Goal: Task Accomplishment & Management: Use online tool/utility

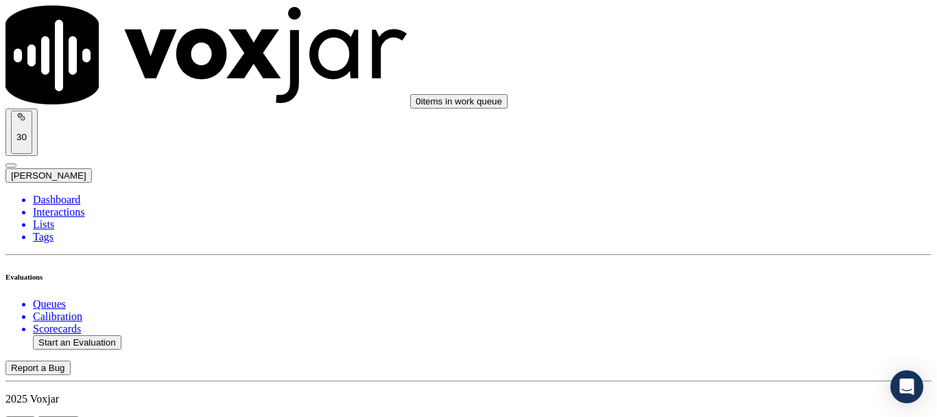
scroll to position [206, 0]
paste input "[PERSON_NAME]"
type input "[PERSON_NAME]"
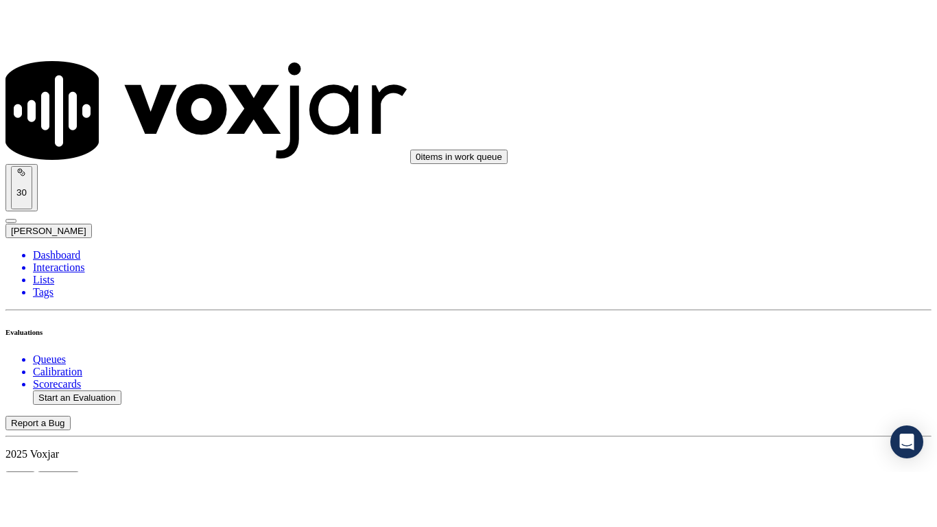
scroll to position [274, 0]
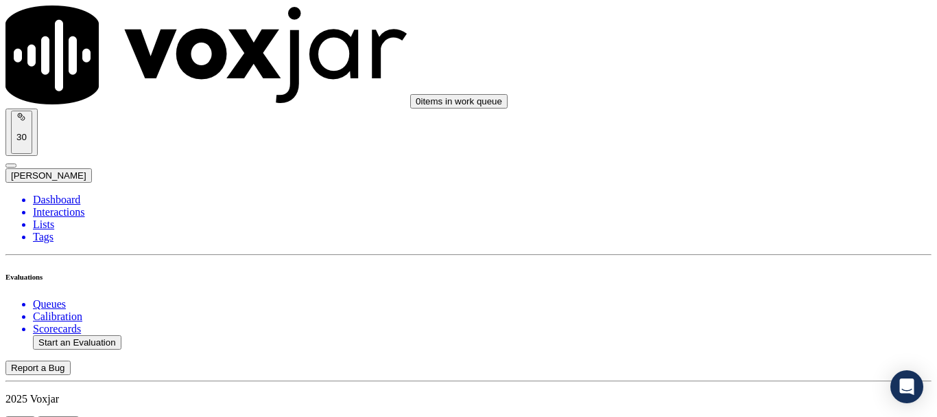
drag, startPoint x: 751, startPoint y: 188, endPoint x: 740, endPoint y: 220, distance: 34.1
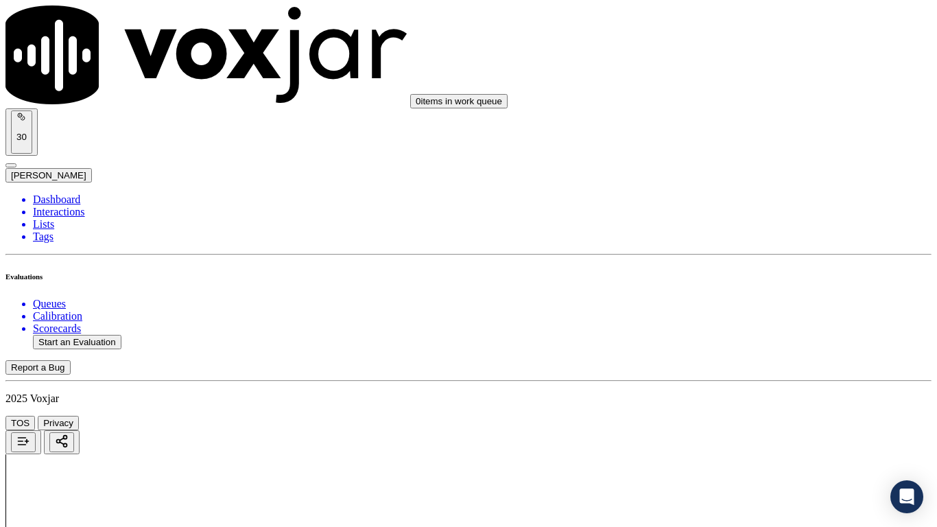
scroll to position [206, 0]
drag, startPoint x: 746, startPoint y: 45, endPoint x: 747, endPoint y: 60, distance: 14.5
click at [749, 76] on div "Yes" at bounding box center [781, 71] width 174 height 12
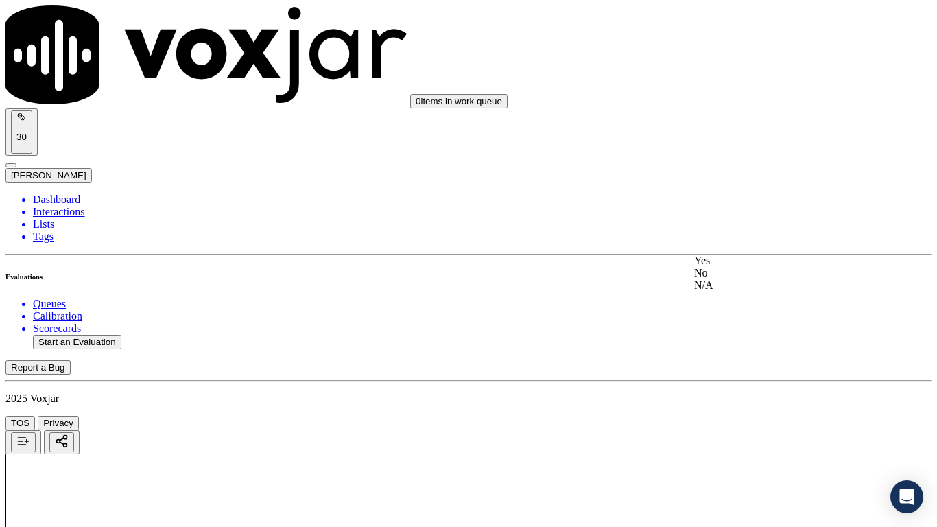
click at [773, 267] on div "Yes" at bounding box center [781, 261] width 174 height 12
click at [759, 416] on div "Yes" at bounding box center [781, 434] width 174 height 12
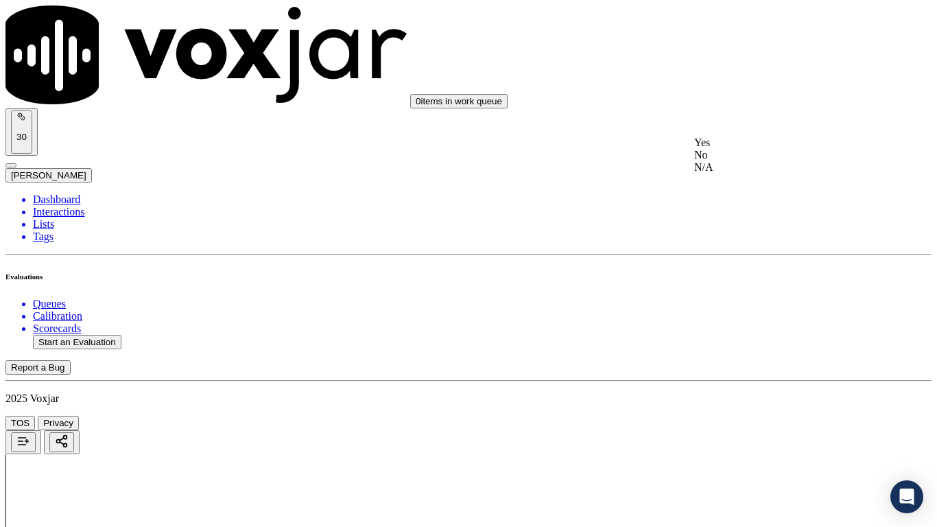
click at [741, 174] on div "N/A" at bounding box center [781, 167] width 174 height 12
click at [758, 396] on div "N/A" at bounding box center [781, 390] width 174 height 12
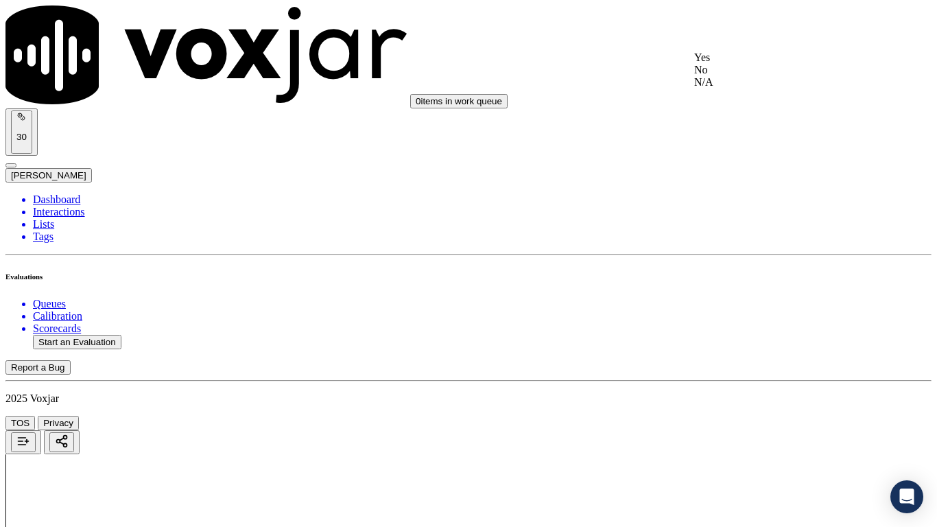
click at [722, 60] on div "Yes" at bounding box center [781, 57] width 174 height 12
click at [747, 253] on div "Yes" at bounding box center [781, 247] width 174 height 12
click at [765, 416] on div "Yes" at bounding box center [781, 436] width 174 height 12
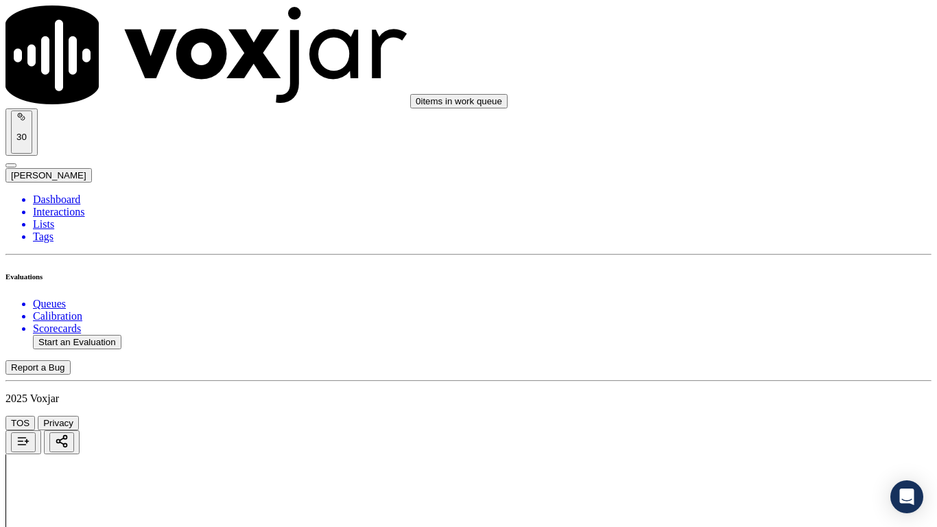
scroll to position [1578, 0]
click at [741, 200] on div "Yes" at bounding box center [781, 197] width 174 height 12
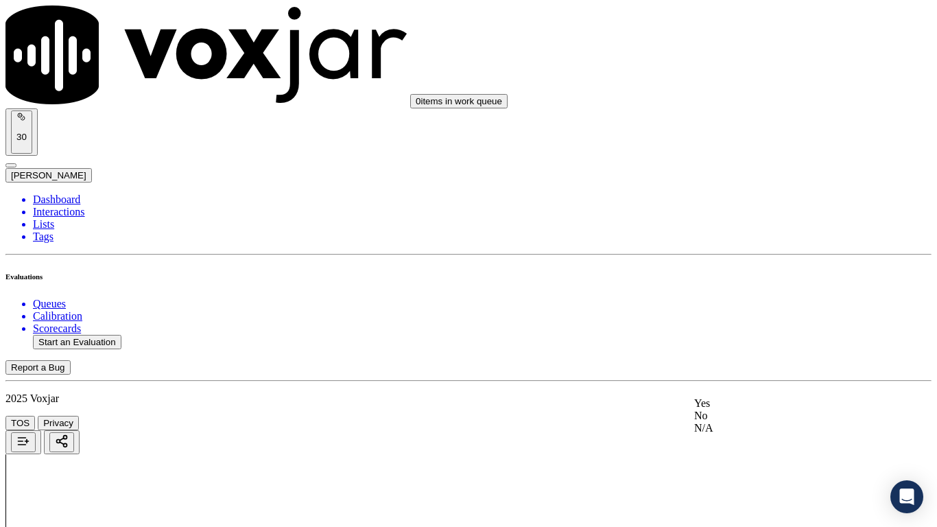
click at [740, 410] on div "Yes" at bounding box center [781, 403] width 174 height 12
click at [749, 196] on div "Yes" at bounding box center [781, 192] width 174 height 12
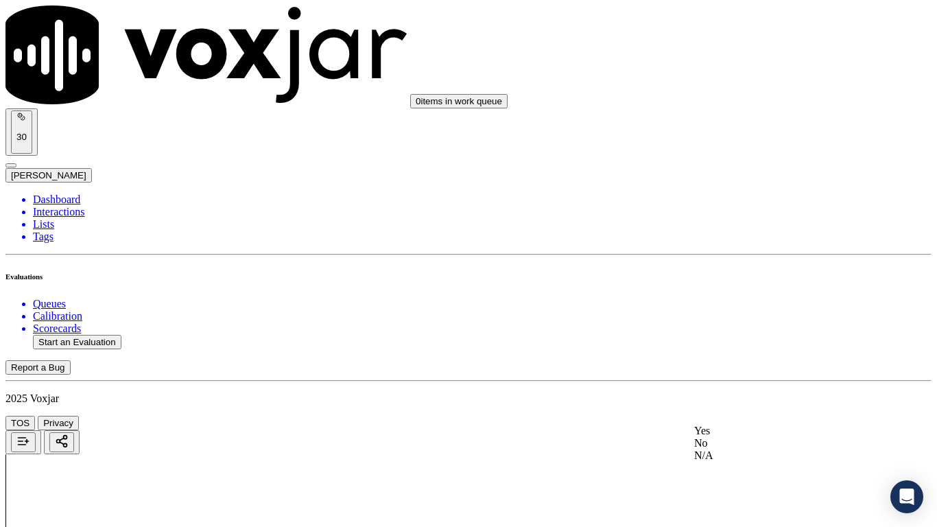
click at [733, 416] on div "Yes" at bounding box center [781, 431] width 174 height 12
click at [753, 121] on div "Yes" at bounding box center [781, 123] width 174 height 12
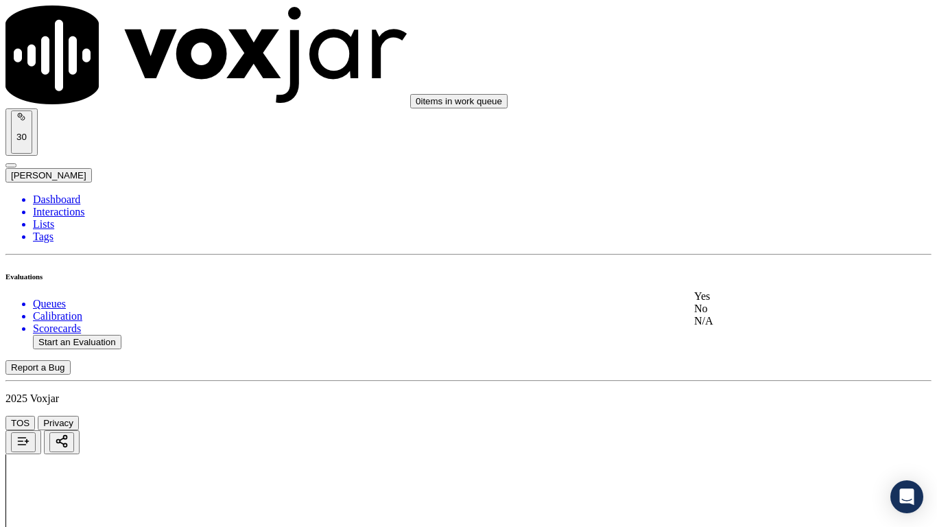
click at [731, 294] on div "Yes" at bounding box center [781, 296] width 174 height 12
click at [729, 370] on div "Yes" at bounding box center [781, 364] width 174 height 12
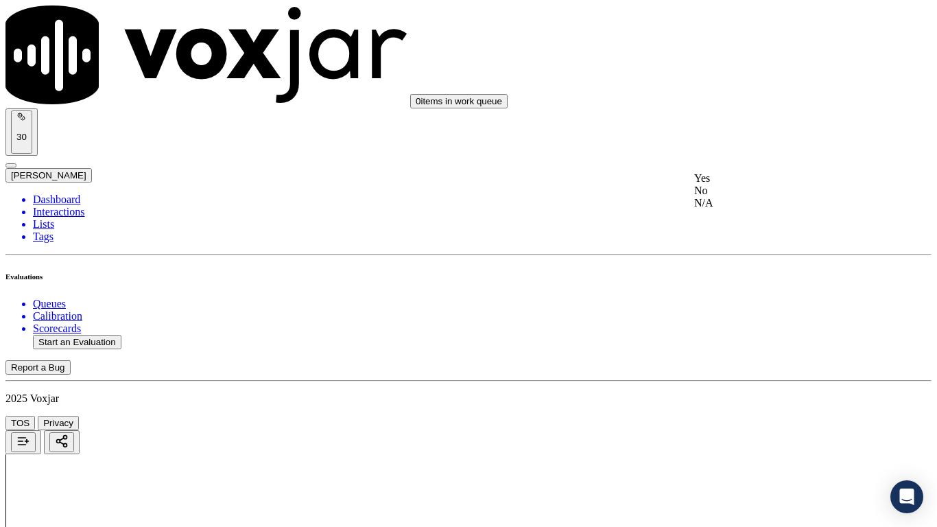
click at [747, 183] on div "Yes" at bounding box center [781, 178] width 174 height 12
click at [756, 373] on div "Yes" at bounding box center [781, 368] width 174 height 12
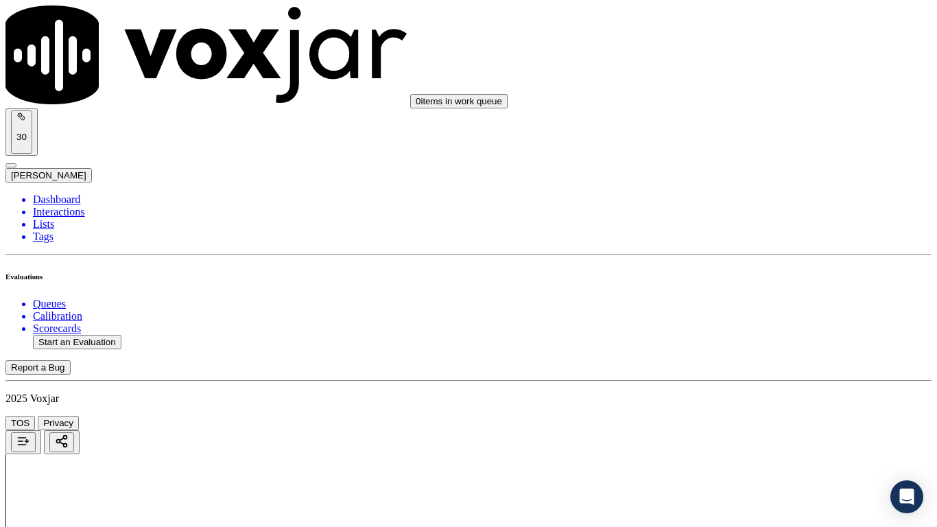
click at [734, 135] on div "Yes" at bounding box center [781, 129] width 174 height 12
click at [740, 373] on div "Yes" at bounding box center [781, 374] width 174 height 12
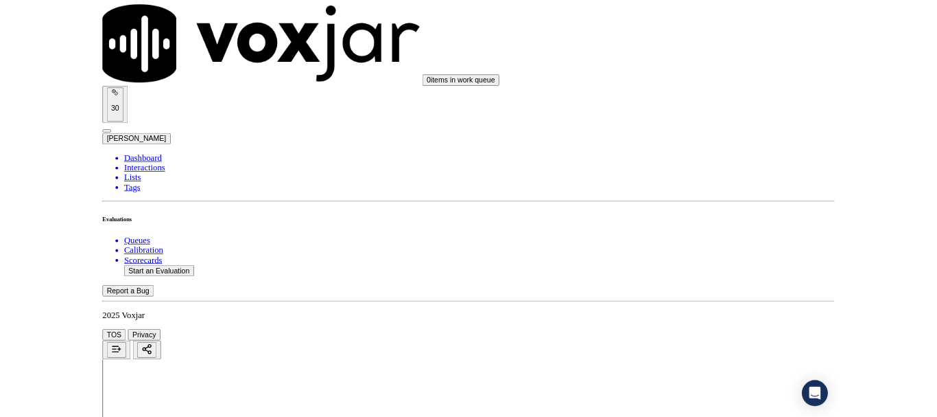
scroll to position [3797, 0]
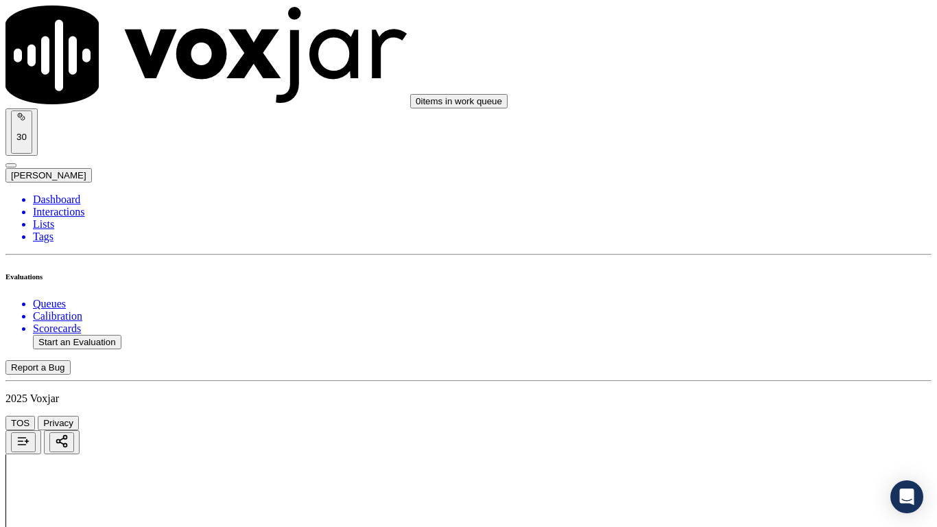
click at [756, 188] on div "Yes" at bounding box center [781, 182] width 174 height 12
click at [738, 377] on div "Yes" at bounding box center [781, 371] width 174 height 12
drag, startPoint x: 728, startPoint y: 467, endPoint x: 779, endPoint y: 495, distance: 58.4
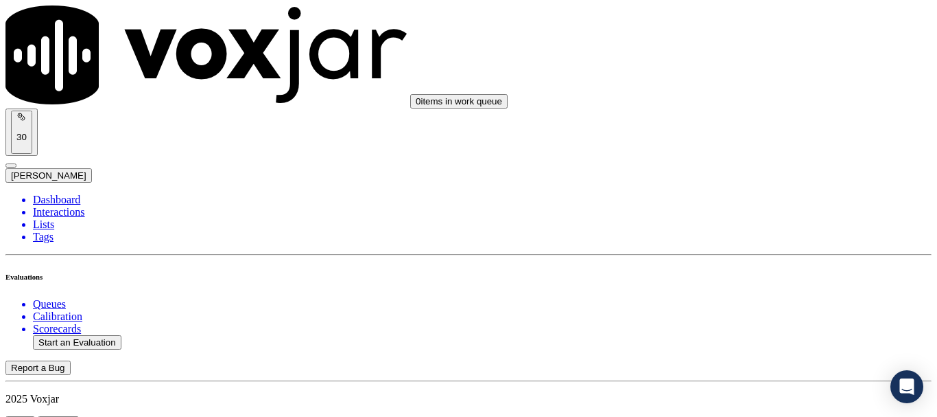
scroll to position [206, 0]
click at [97, 335] on button "Start an Evaluation" at bounding box center [77, 342] width 89 height 14
type input "20250916-195857_8144607905-all.mp3"
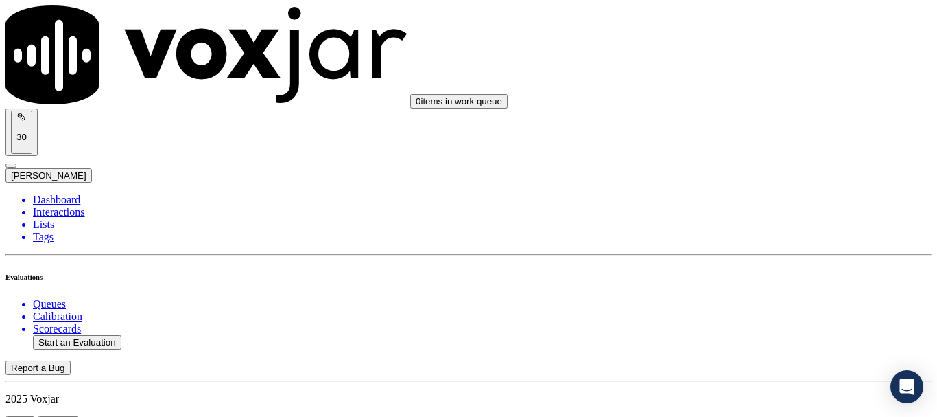
type input "caro"
type input "[DATE]T20:39"
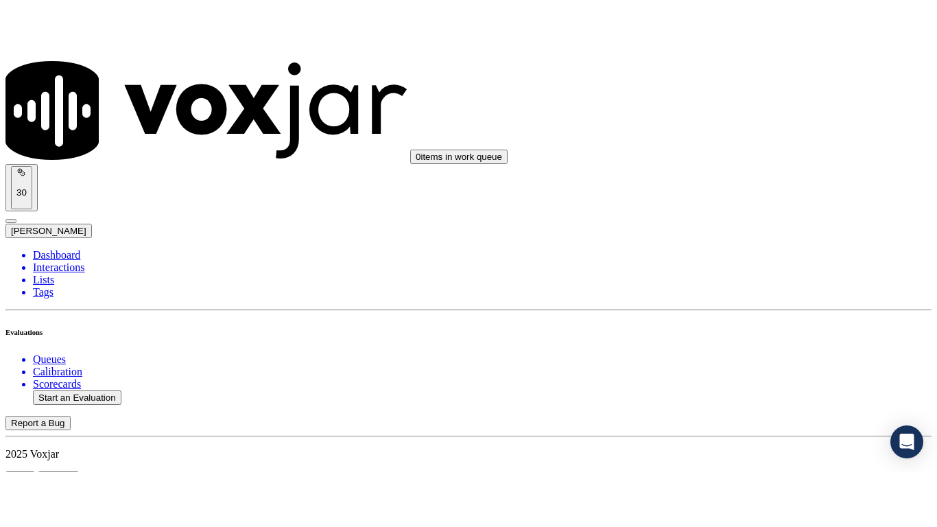
scroll to position [120, 0]
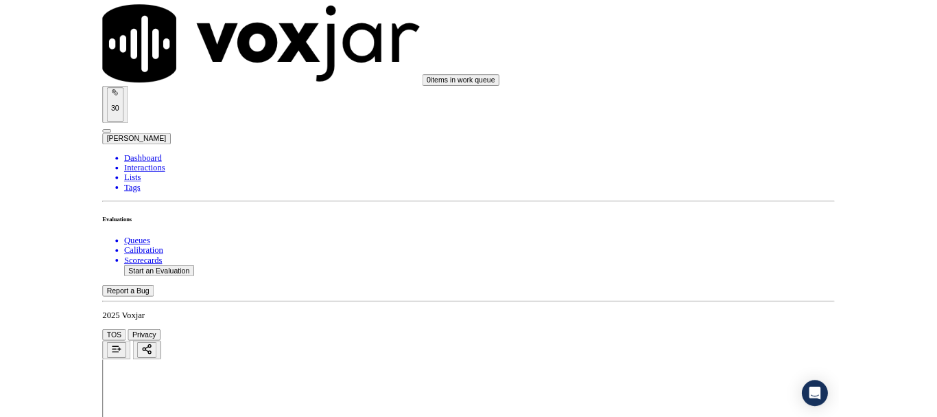
scroll to position [206, 0]
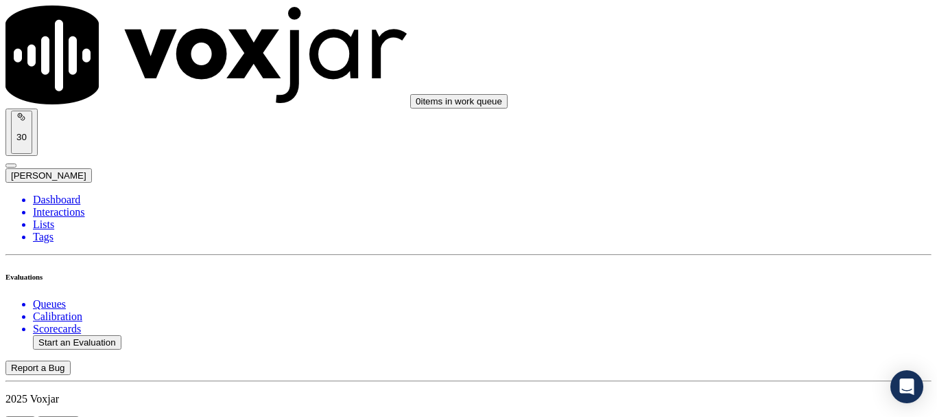
scroll to position [206, 0]
type input "[PERSON_NAME]"
drag, startPoint x: 371, startPoint y: 145, endPoint x: 585, endPoint y: 277, distance: 252.0
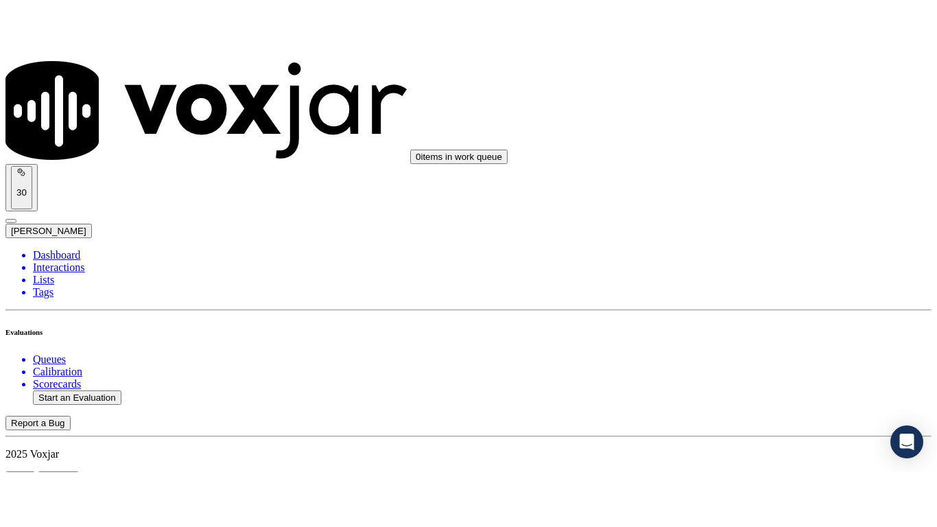
scroll to position [274, 0]
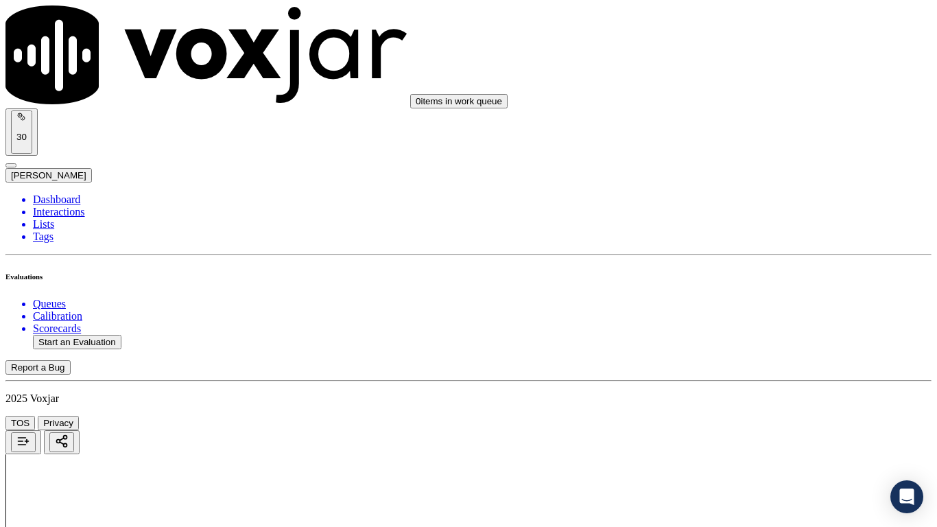
scroll to position [206, 0]
click at [763, 36] on div "0 items in work queue 30 [PERSON_NAME]" at bounding box center [468, 93] width 926 height 177
click at [762, 78] on div "Yes" at bounding box center [781, 71] width 174 height 12
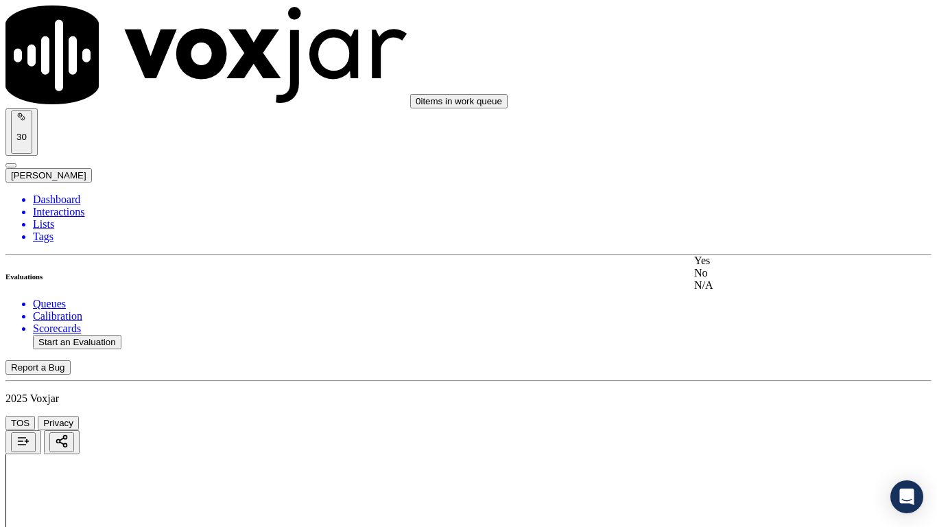
drag, startPoint x: 754, startPoint y: 269, endPoint x: 754, endPoint y: 406, distance: 136.6
click at [754, 267] on div "Yes" at bounding box center [781, 261] width 174 height 12
click at [746, 416] on div "Yes" at bounding box center [781, 434] width 174 height 12
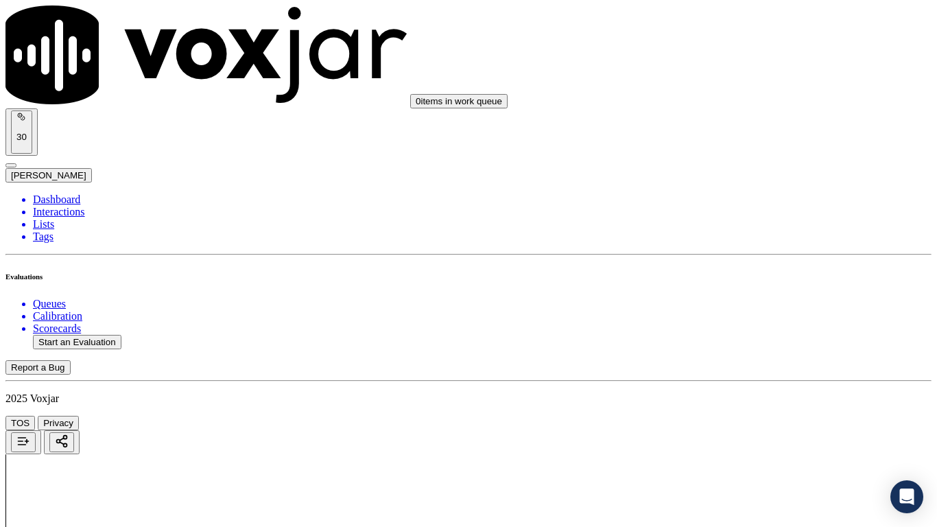
click at [742, 174] on div "N/A" at bounding box center [781, 167] width 174 height 12
click at [760, 396] on div "N/A" at bounding box center [781, 390] width 174 height 12
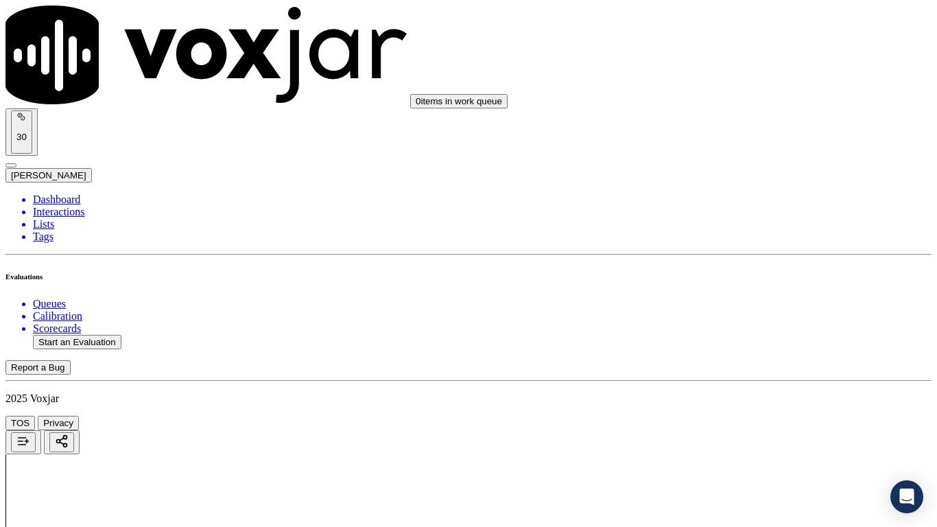
click at [742, 197] on div "Yes" at bounding box center [781, 195] width 174 height 12
click at [764, 403] on div "No" at bounding box center [781, 396] width 174 height 12
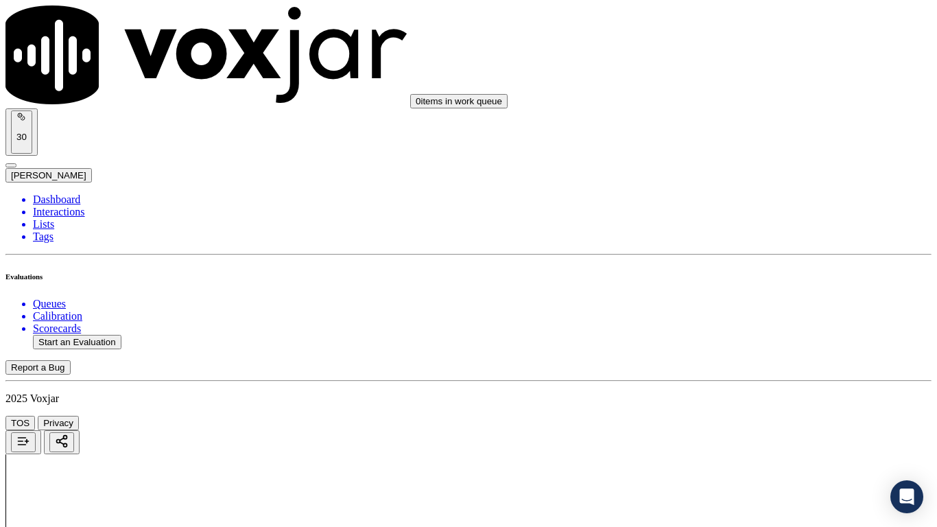
click at [751, 116] on div "Yes" at bounding box center [781, 110] width 174 height 12
click at [773, 305] on div "Yes" at bounding box center [781, 299] width 174 height 12
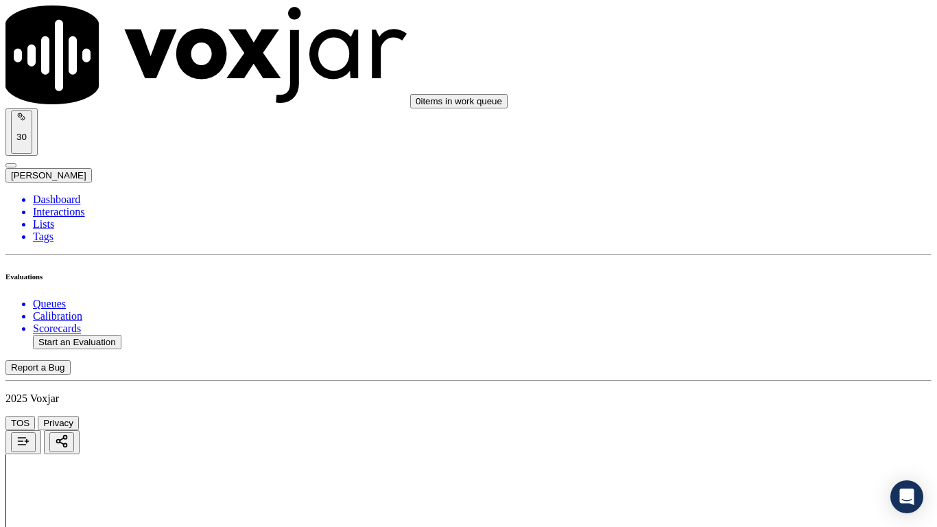
drag, startPoint x: 763, startPoint y: 174, endPoint x: 762, endPoint y: 187, distance: 13.7
click at [758, 204] on div "Yes" at bounding box center [781, 197] width 174 height 12
click at [770, 410] on div "Yes" at bounding box center [781, 403] width 174 height 12
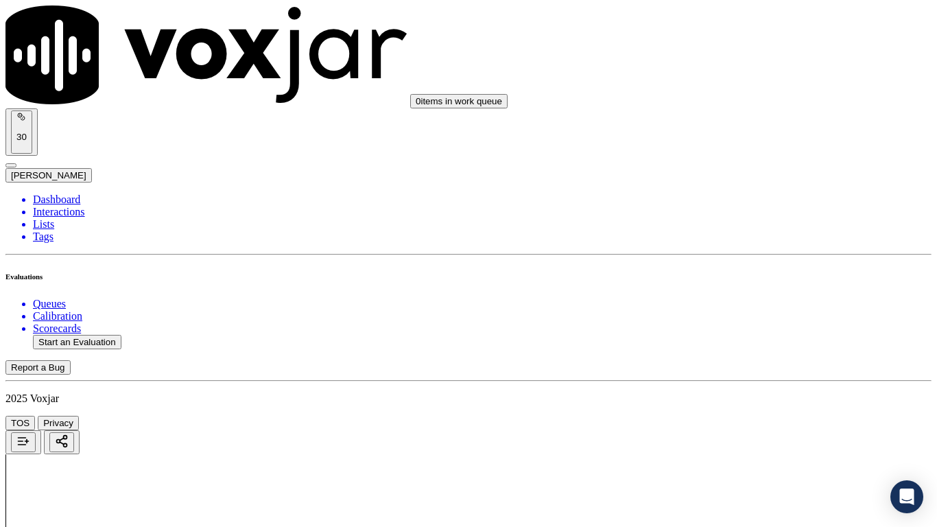
scroll to position [1990, 0]
click at [758, 267] on div "Yes" at bounding box center [781, 261] width 174 height 12
click at [749, 399] on div "Yes" at bounding box center [781, 394] width 174 height 12
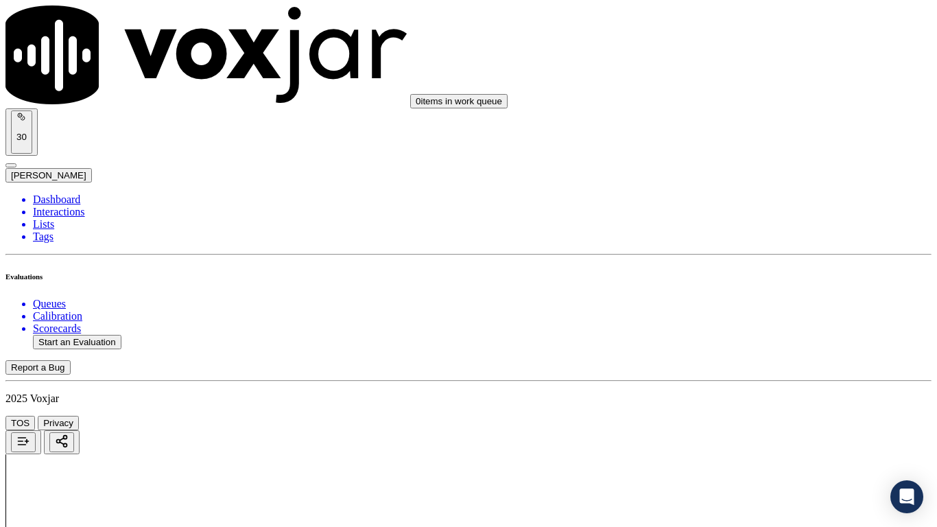
scroll to position [2470, 0]
click at [749, 198] on div "Yes" at bounding box center [781, 192] width 174 height 12
click at [756, 371] on div "Yes" at bounding box center [781, 365] width 174 height 12
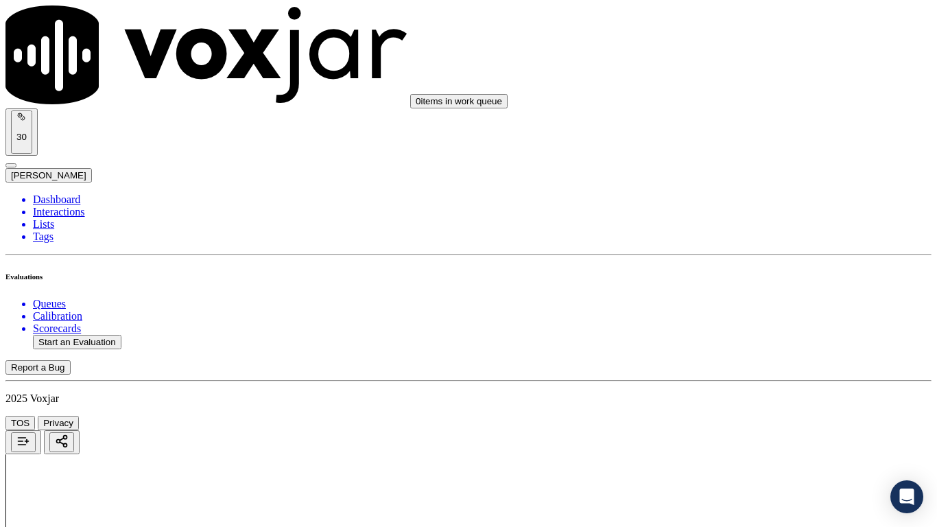
scroll to position [2882, 0]
click at [740, 132] on div "Yes" at bounding box center [781, 126] width 174 height 12
click at [771, 322] on div "Yes" at bounding box center [781, 315] width 174 height 12
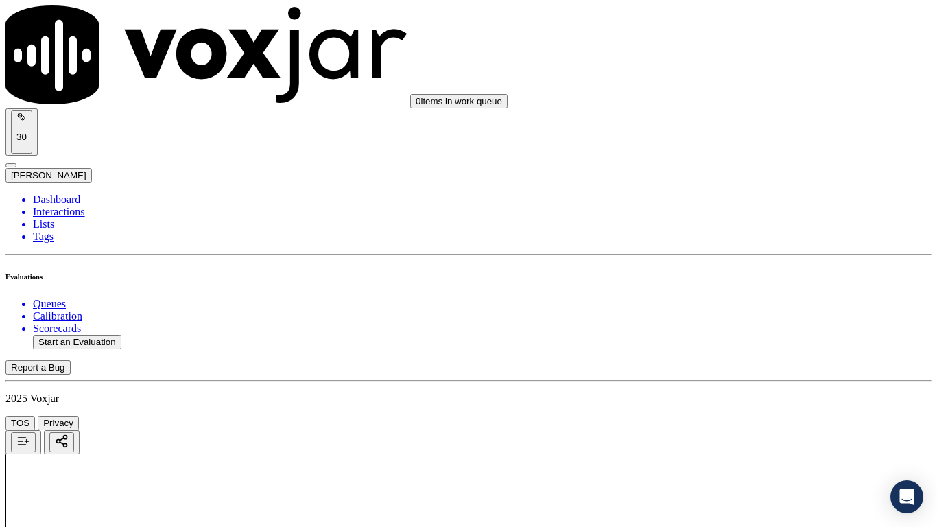
click at [765, 406] on div "Yes" at bounding box center [781, 399] width 174 height 12
click at [759, 132] on div "Yes" at bounding box center [781, 129] width 174 height 12
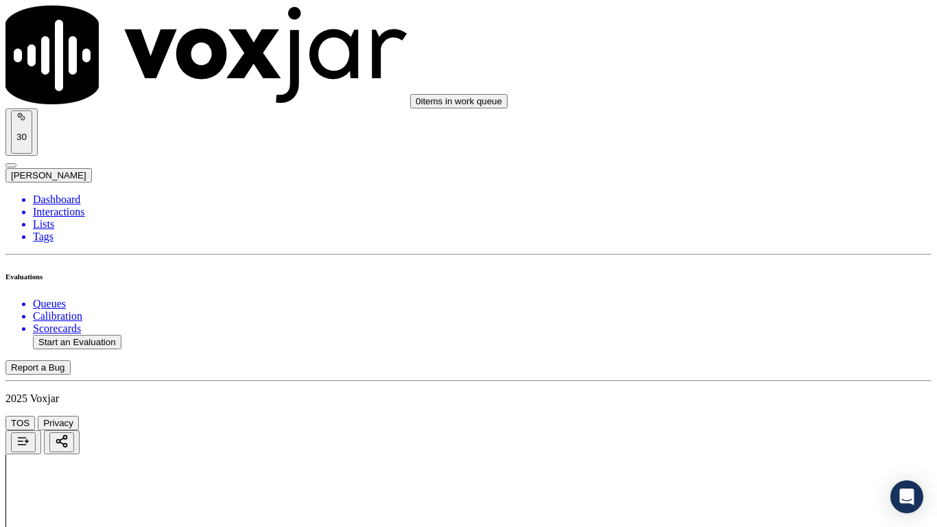
click at [751, 375] on div "Yes" at bounding box center [781, 374] width 174 height 12
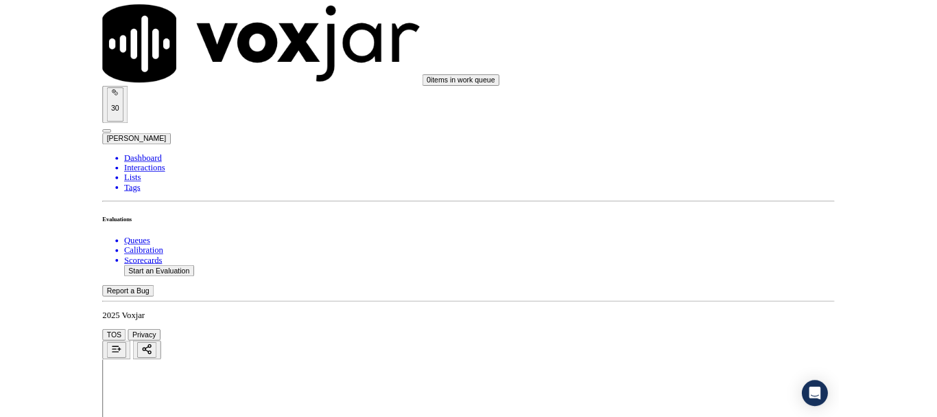
scroll to position [3774, 0]
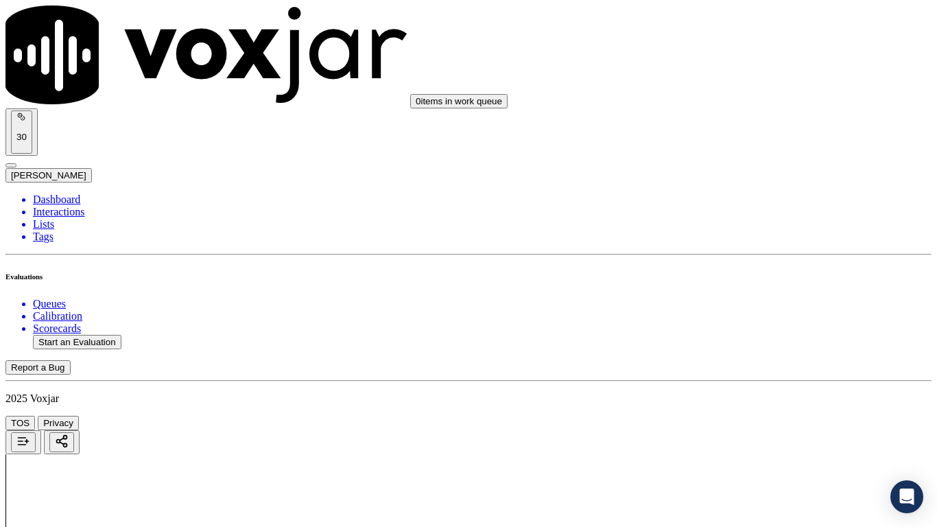
click at [735, 208] on div "Yes" at bounding box center [781, 204] width 174 height 12
click at [736, 400] on div "Yes" at bounding box center [781, 394] width 174 height 12
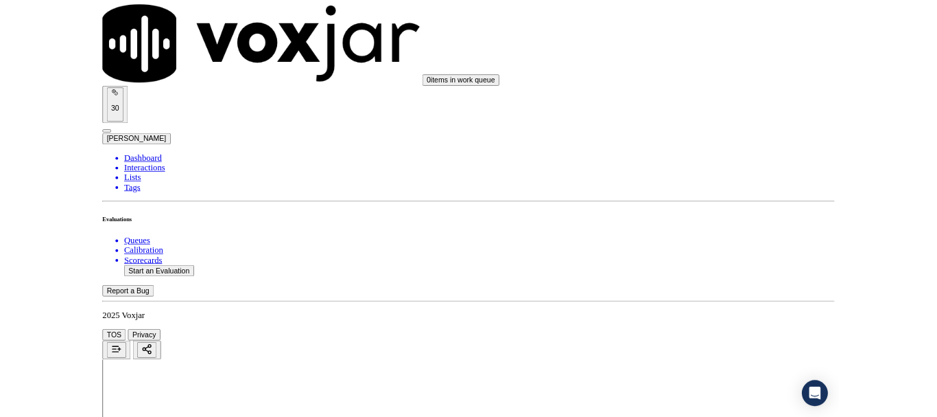
scroll to position [206, 0]
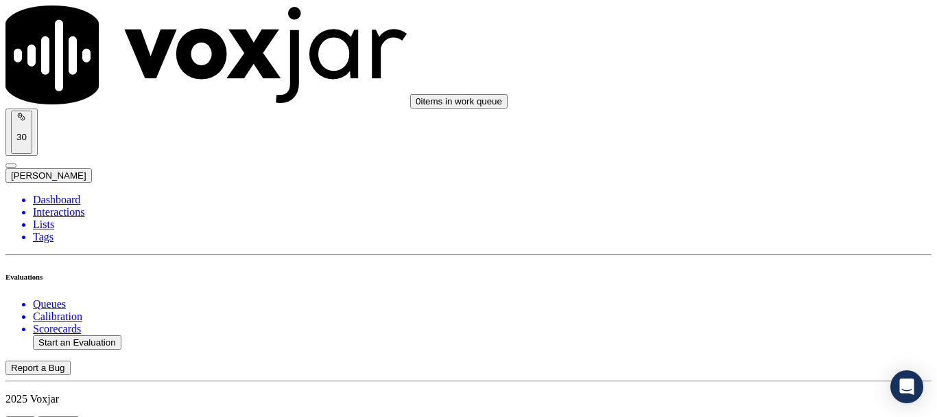
click at [89, 335] on button "Start an Evaluation" at bounding box center [77, 342] width 89 height 14
type input "20250916-150601_8142511033-all.mp3"
type input "car"
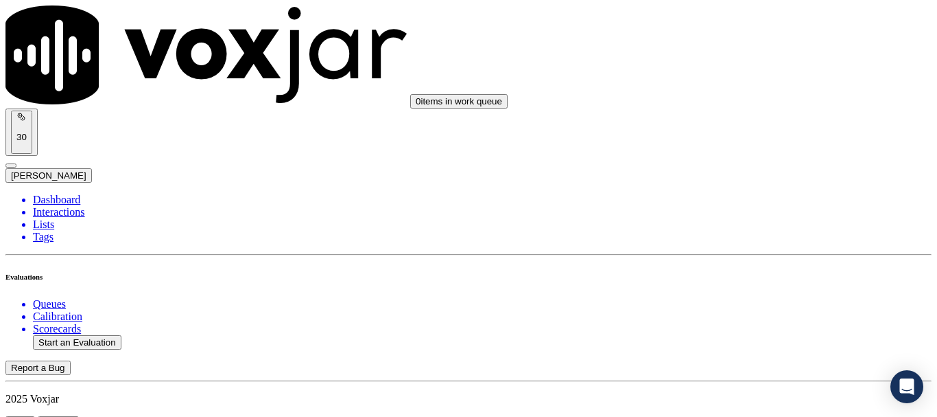
type input "[DATE]T21:00"
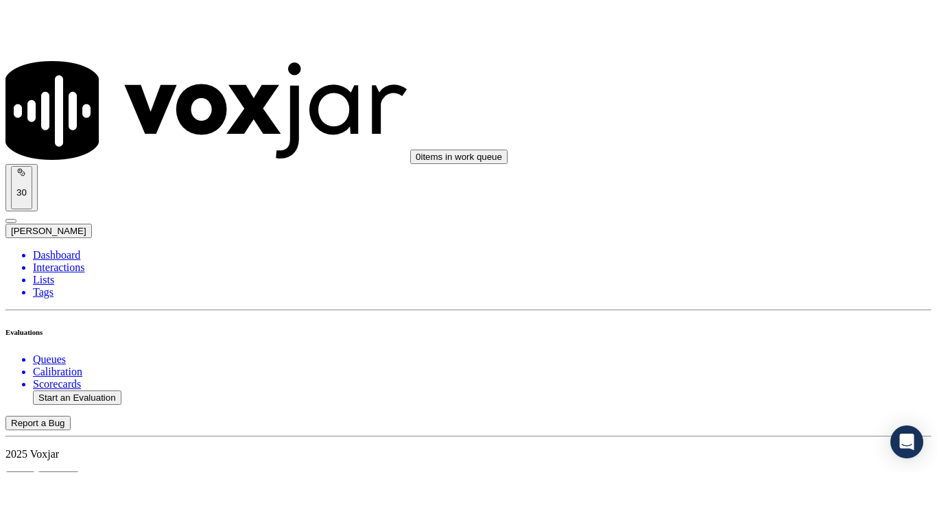
scroll to position [120, 0]
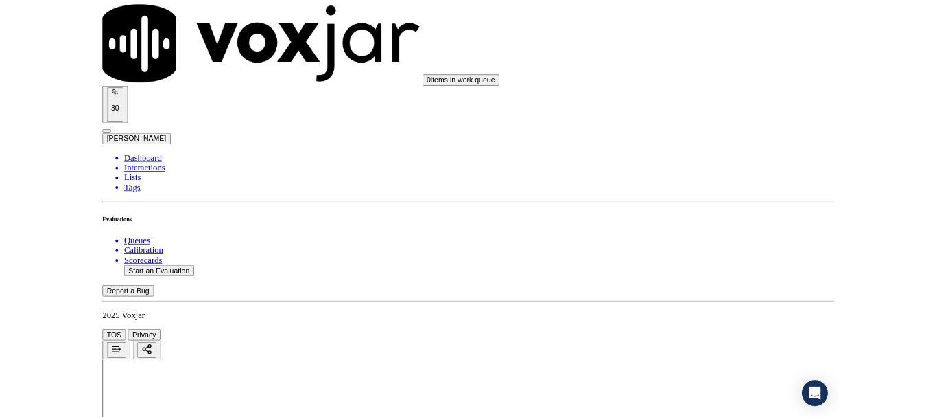
scroll to position [206, 0]
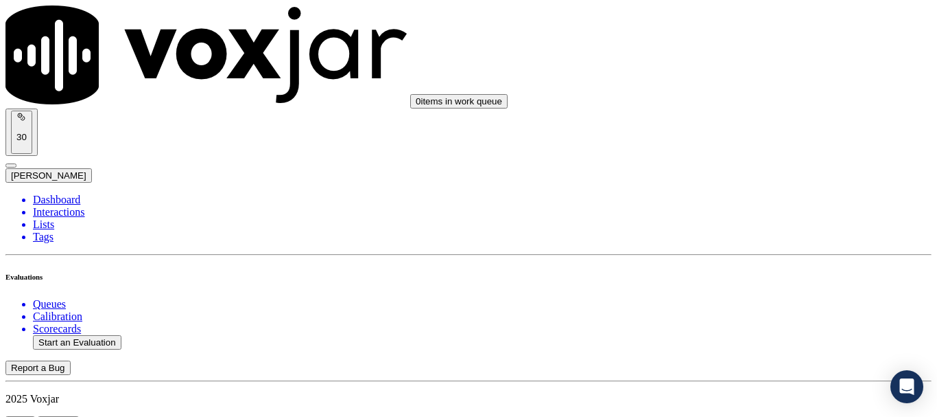
scroll to position [137, 0]
type input "[PERSON_NAME]"
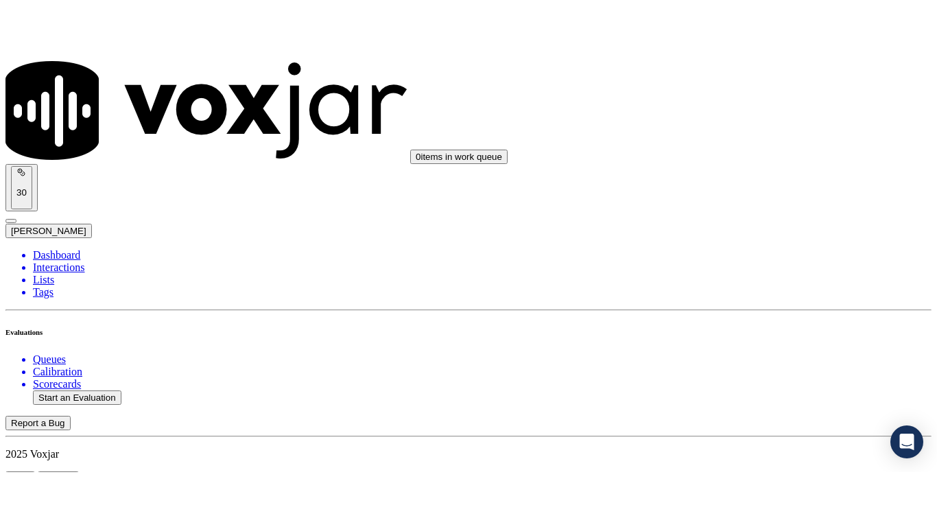
scroll to position [304, 0]
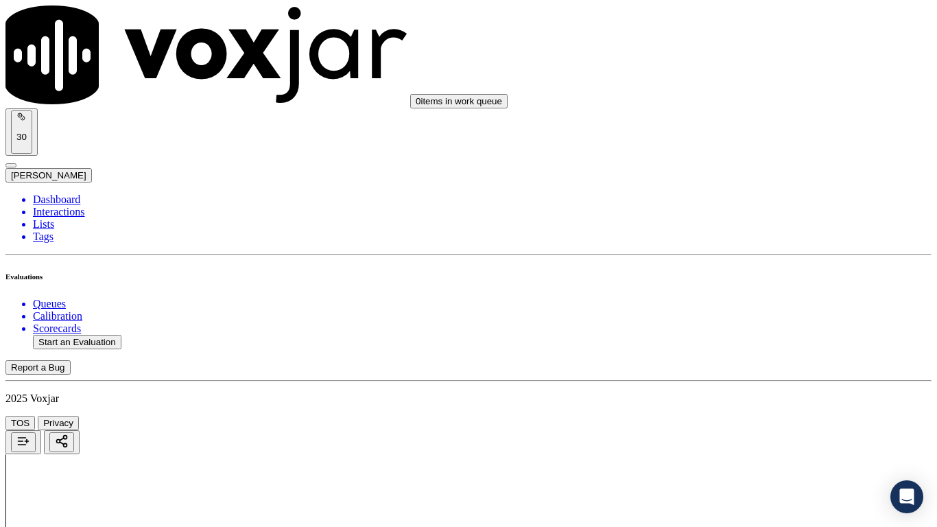
scroll to position [137, 0]
click at [754, 146] on div "Yes" at bounding box center [781, 140] width 174 height 12
click at [762, 336] on div "Yes" at bounding box center [781, 329] width 174 height 12
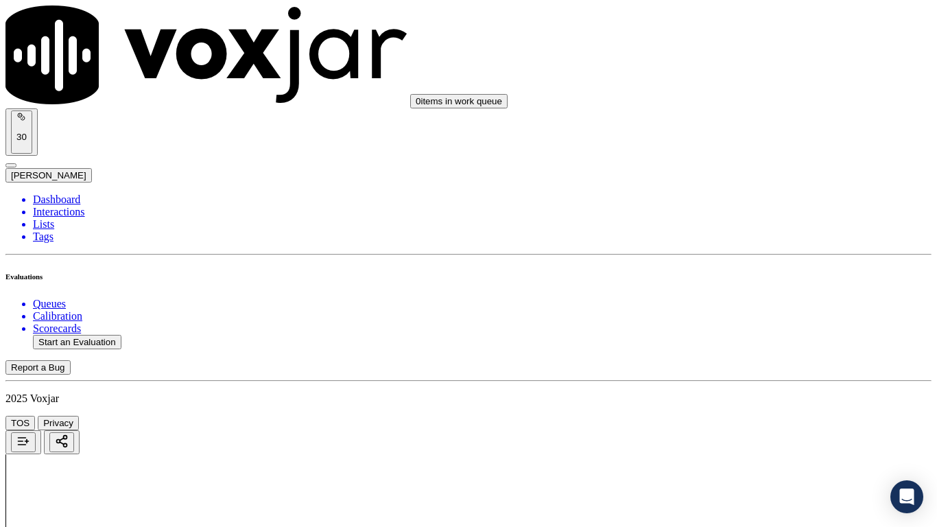
scroll to position [480, 0]
click at [743, 165] on div "Yes" at bounding box center [781, 159] width 174 height 12
click at [747, 379] on div "N/A" at bounding box center [781, 373] width 174 height 12
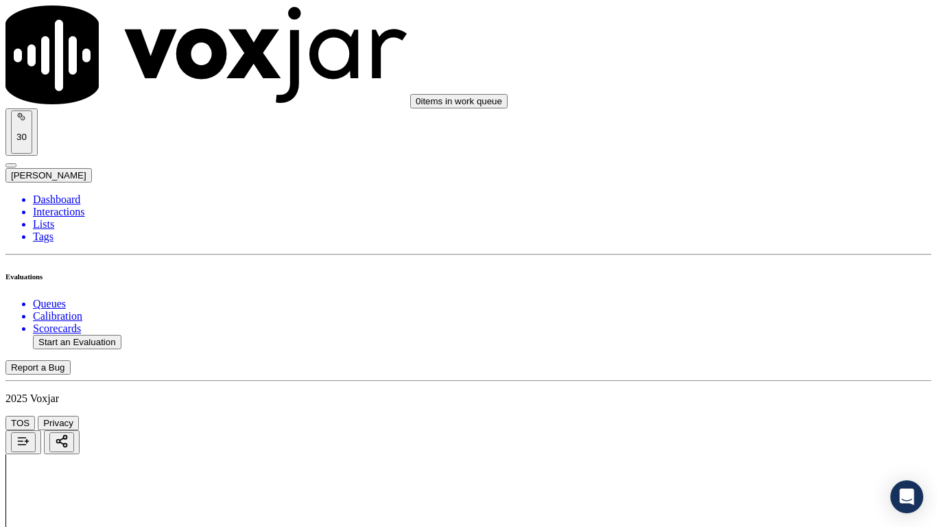
scroll to position [961, 0]
click at [738, 121] on div "N/A" at bounding box center [781, 115] width 174 height 12
click at [764, 270] on div "Yes" at bounding box center [781, 263] width 174 height 12
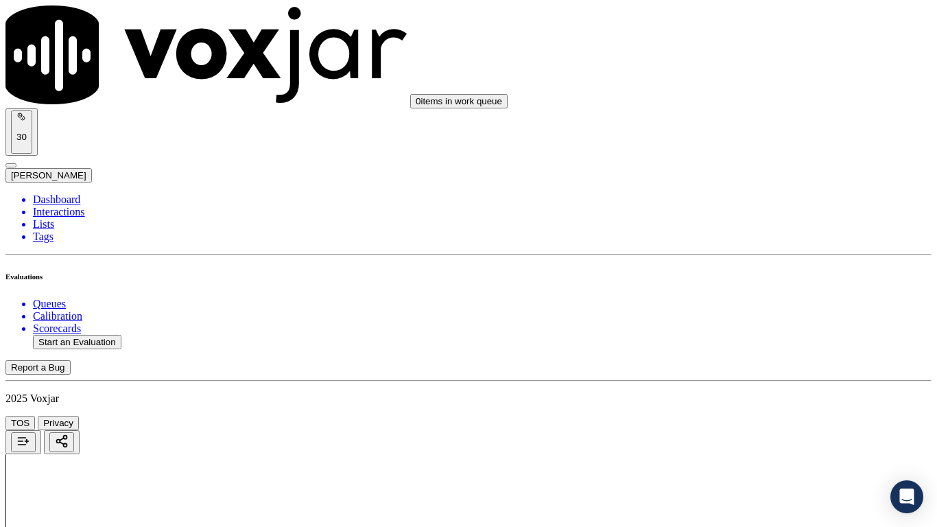
click at [758, 416] on div "Yes" at bounding box center [781, 453] width 174 height 12
click at [750, 163] on div "Yes" at bounding box center [781, 162] width 174 height 12
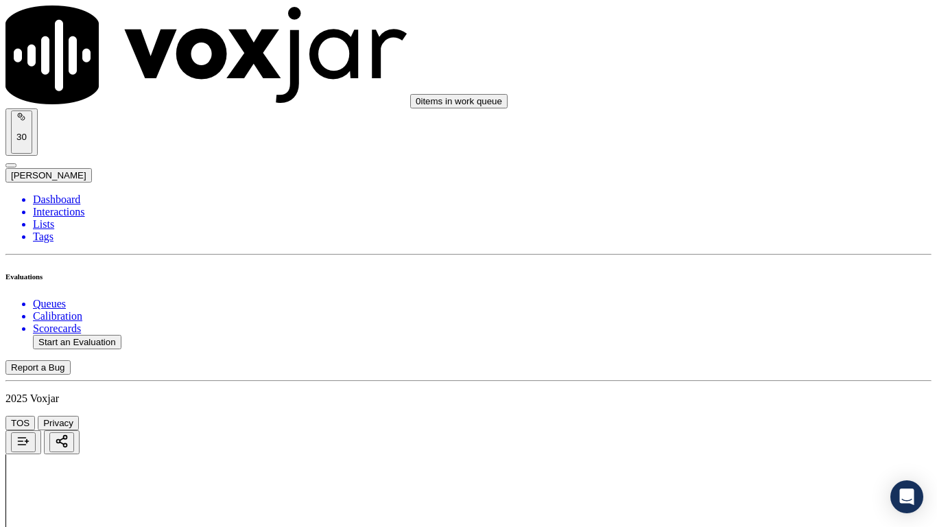
click at [761, 340] on div "Yes" at bounding box center [781, 335] width 174 height 12
click at [737, 67] on div "Yes" at bounding box center [781, 60] width 174 height 12
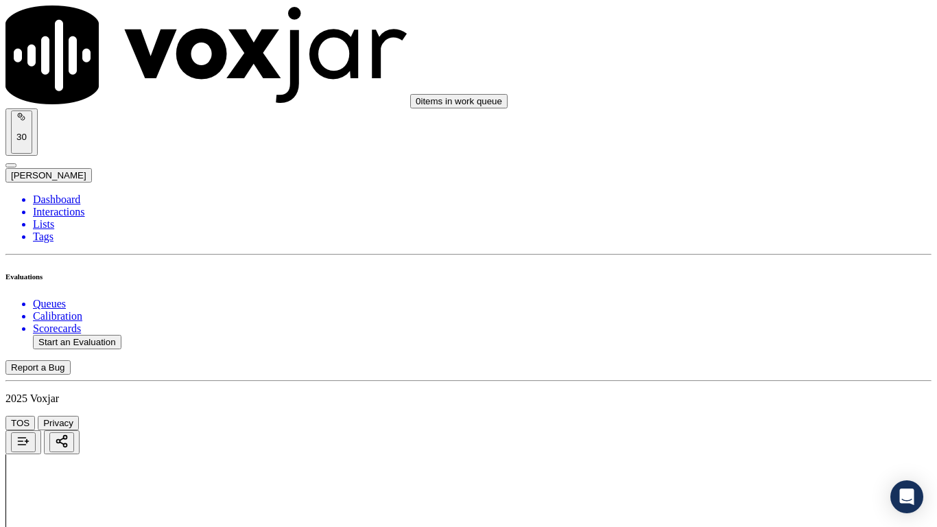
click at [753, 336] on div "Yes" at bounding box center [781, 329] width 174 height 12
click at [746, 231] on div "Yes" at bounding box center [781, 225] width 174 height 12
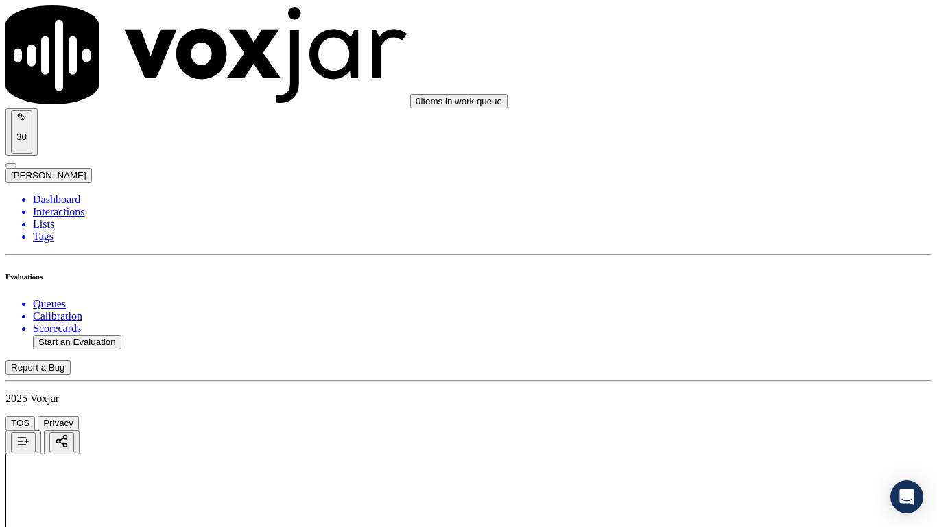
click at [778, 398] on div "Yes" at bounding box center [781, 398] width 174 height 12
drag, startPoint x: 729, startPoint y: 64, endPoint x: 734, endPoint y: 80, distance: 16.7
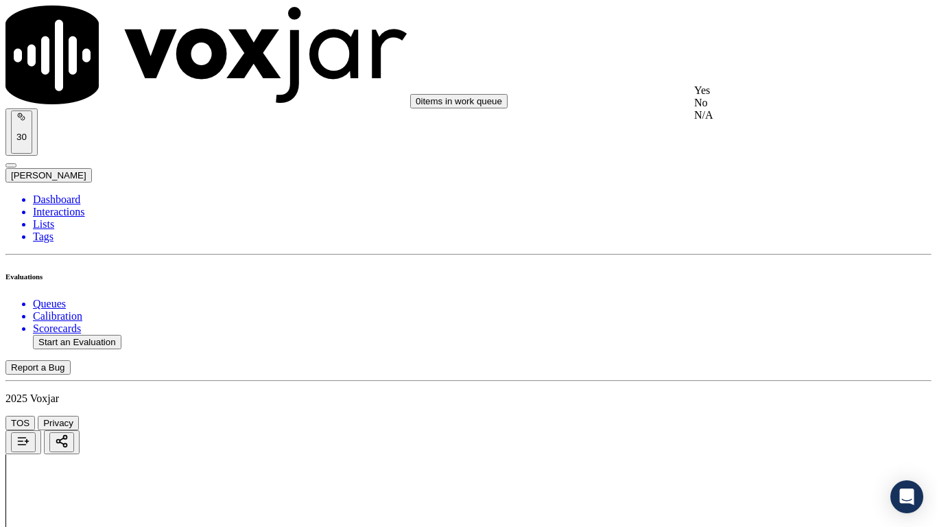
click at [737, 95] on div "Yes" at bounding box center [781, 90] width 174 height 12
click at [756, 282] on div "No" at bounding box center [781, 276] width 174 height 12
click at [748, 268] on div "Yes" at bounding box center [781, 263] width 174 height 12
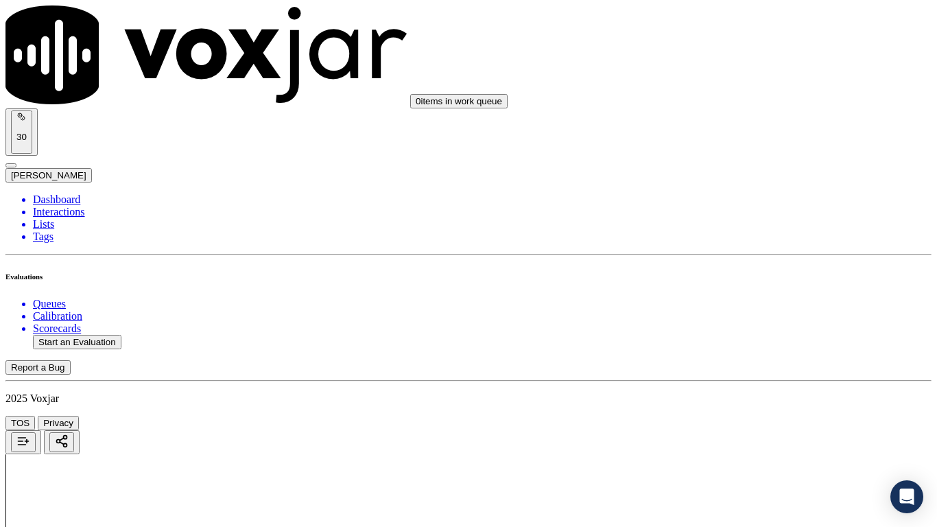
click at [750, 416] on div "Yes" at bounding box center [781, 453] width 174 height 12
click at [743, 161] on div "Yes" at bounding box center [781, 162] width 174 height 12
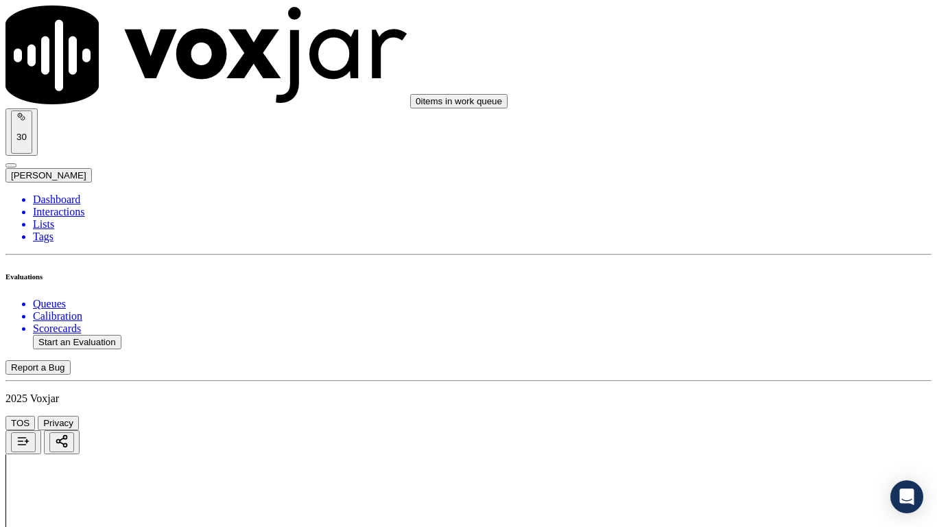
click at [764, 336] on div "Yes" at bounding box center [781, 335] width 174 height 12
click at [757, 272] on div "Yes" at bounding box center [781, 273] width 174 height 12
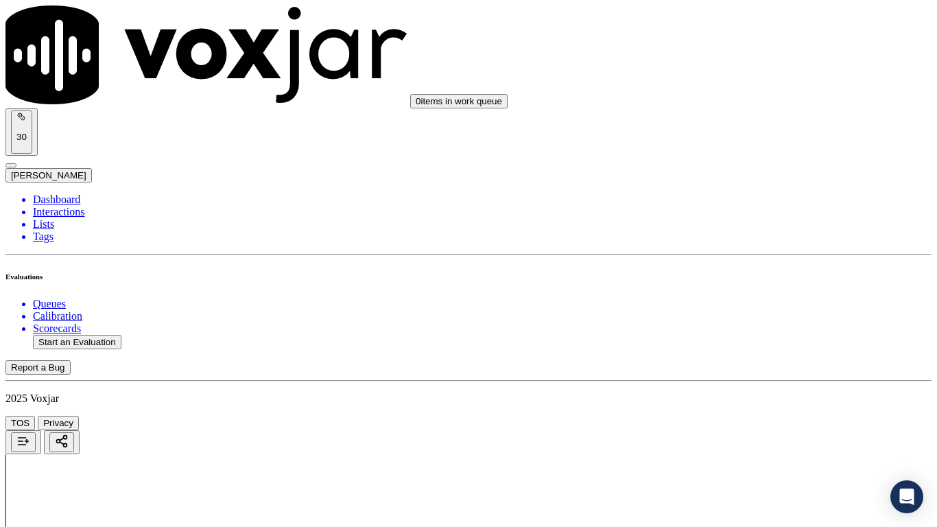
scroll to position [3797, 0]
click at [760, 377] on div "Yes" at bounding box center [781, 371] width 174 height 12
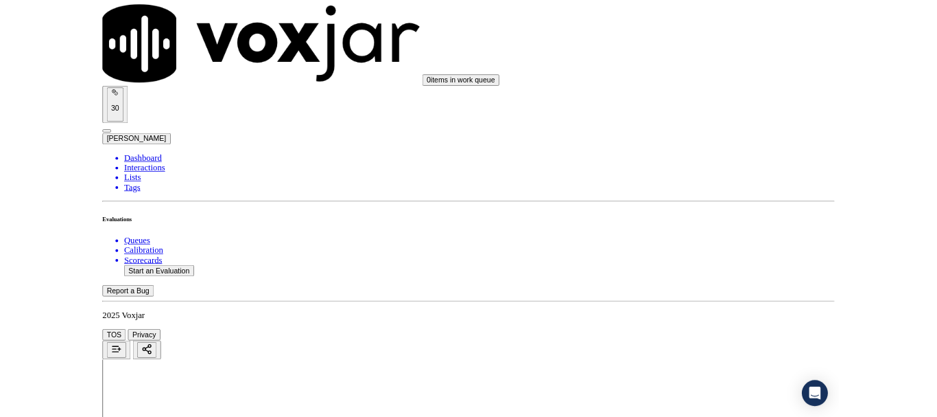
scroll to position [2356, 0]
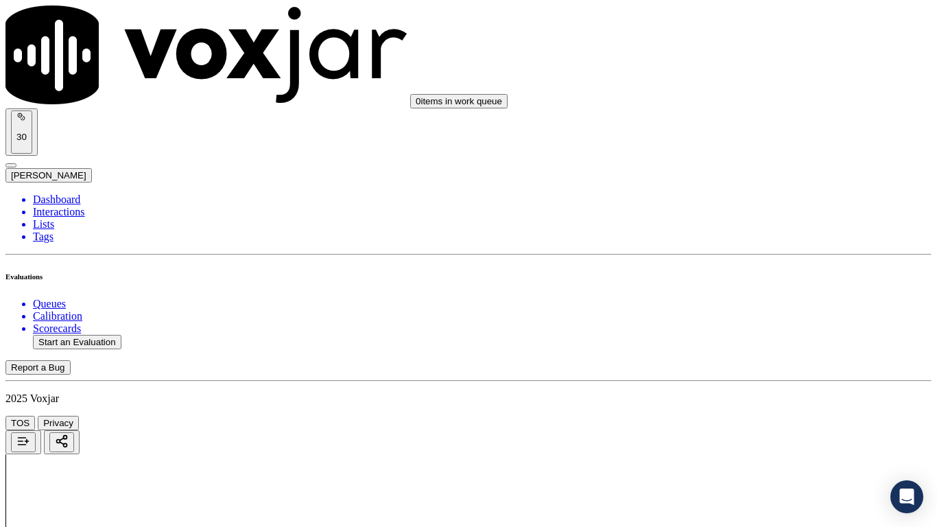
click at [754, 332] on div "No" at bounding box center [781, 338] width 174 height 12
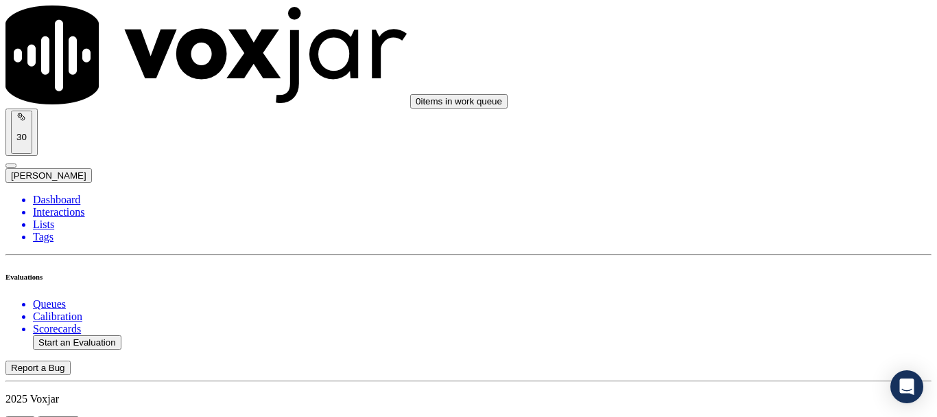
drag, startPoint x: 728, startPoint y: 320, endPoint x: 834, endPoint y: 102, distance: 243.1
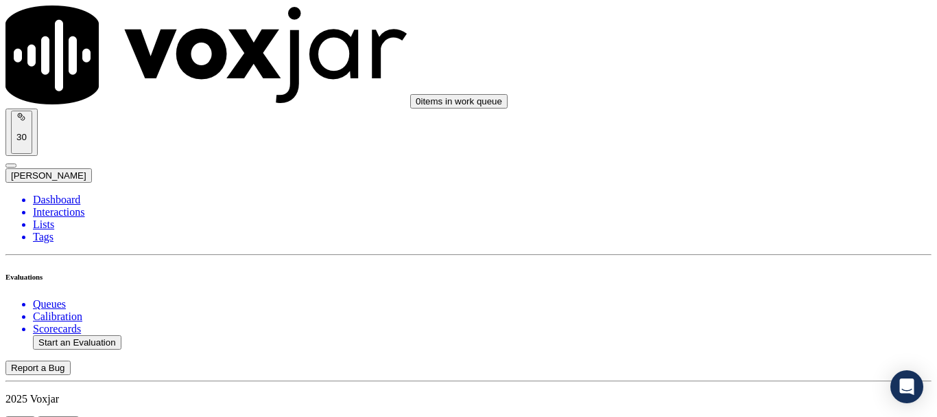
paste textarea "why details were needed, but agent ignored the query and repeated the question."
drag, startPoint x: 822, startPoint y: 114, endPoint x: 810, endPoint y: 114, distance: 11.7
type textarea ".49sec CX asked why details were needed, but agent ignored the query and repeat…"
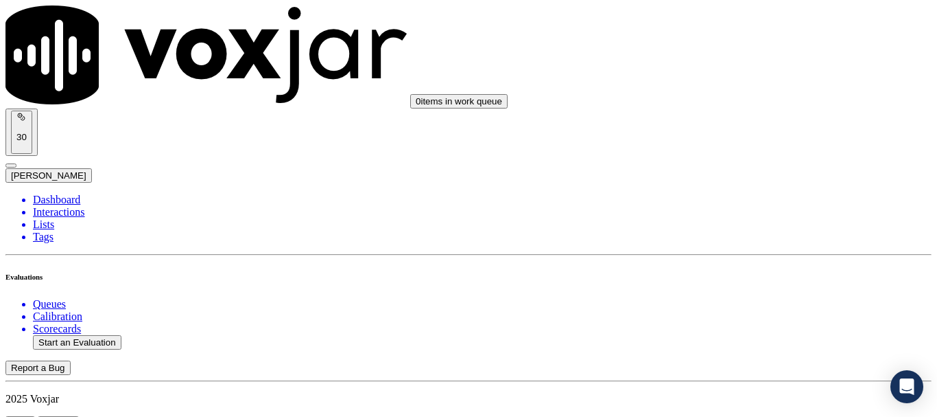
scroll to position [3706, 0]
click at [778, 179] on div "Yes" at bounding box center [781, 173] width 174 height 12
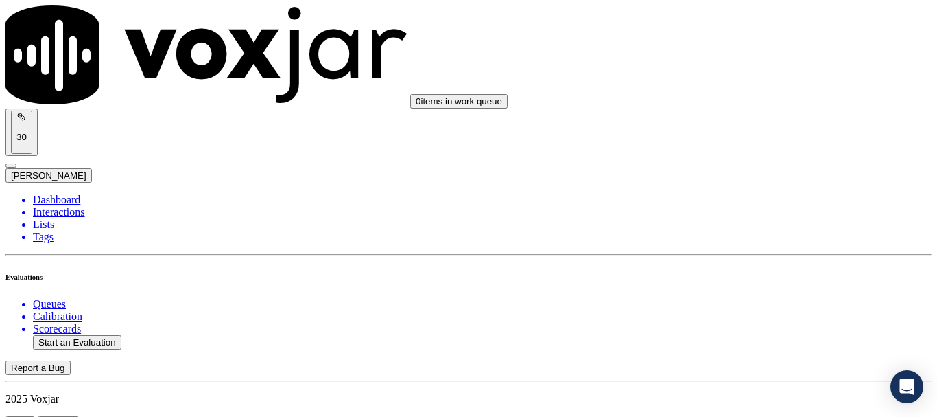
scroll to position [69, 0]
